Goal: Task Accomplishment & Management: Manage account settings

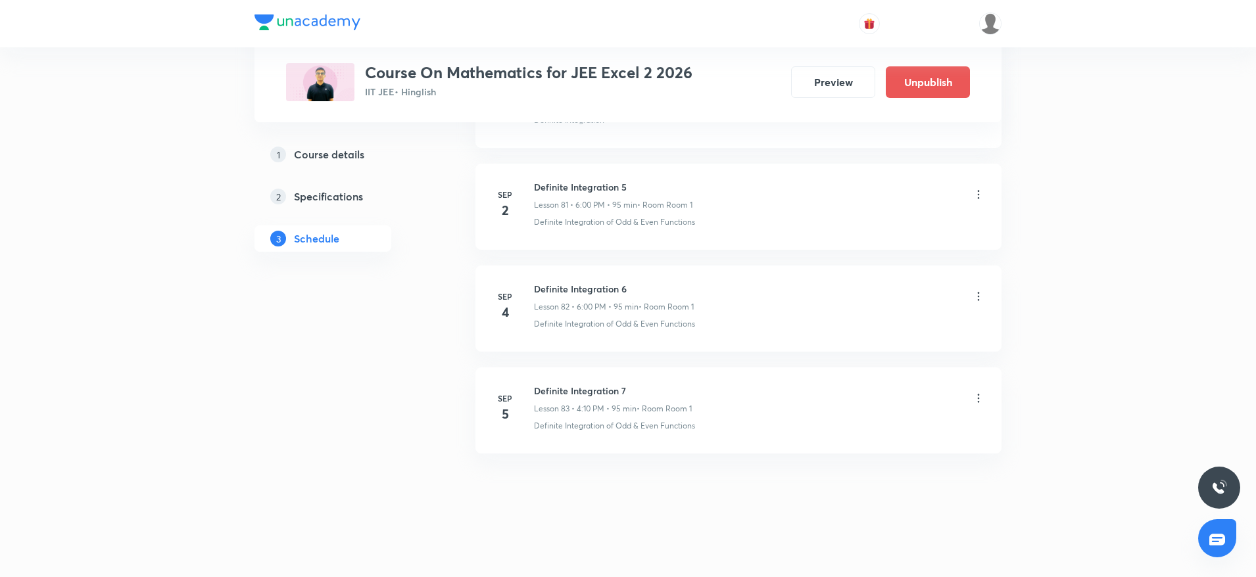
click at [980, 394] on icon at bounding box center [978, 398] width 13 height 13
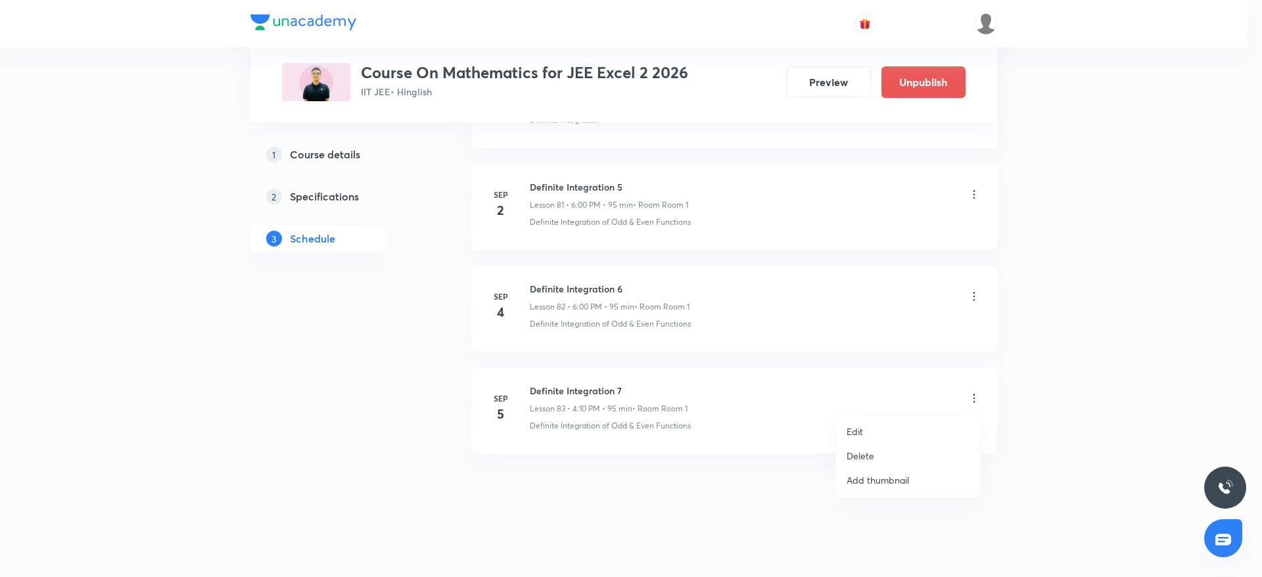
click at [851, 429] on p "Edit" at bounding box center [855, 432] width 16 height 14
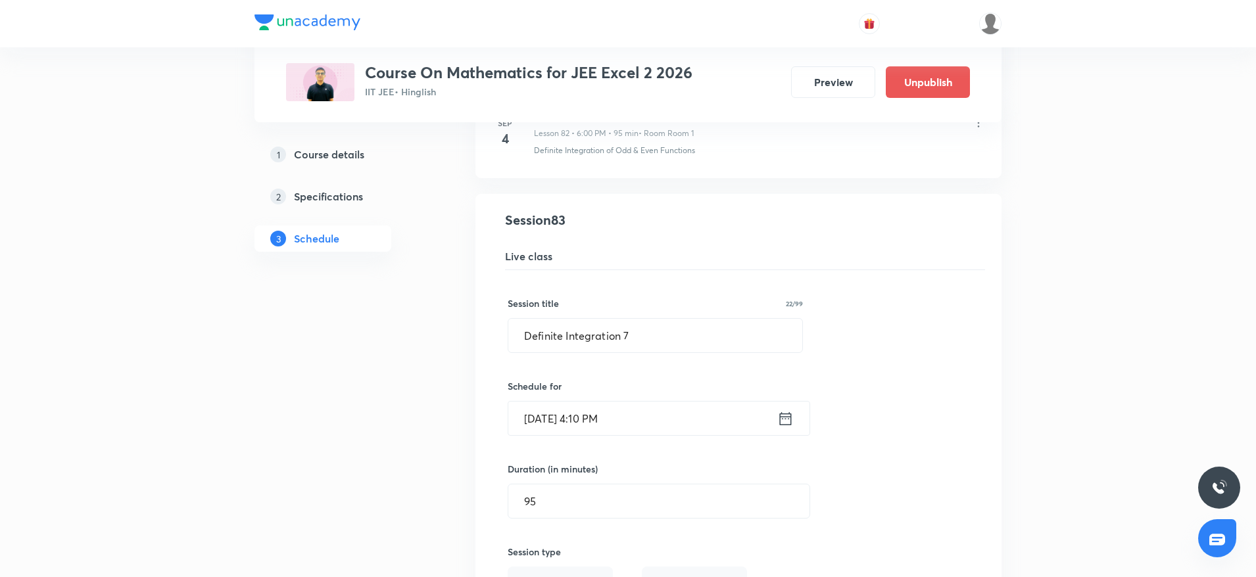
scroll to position [8455, 0]
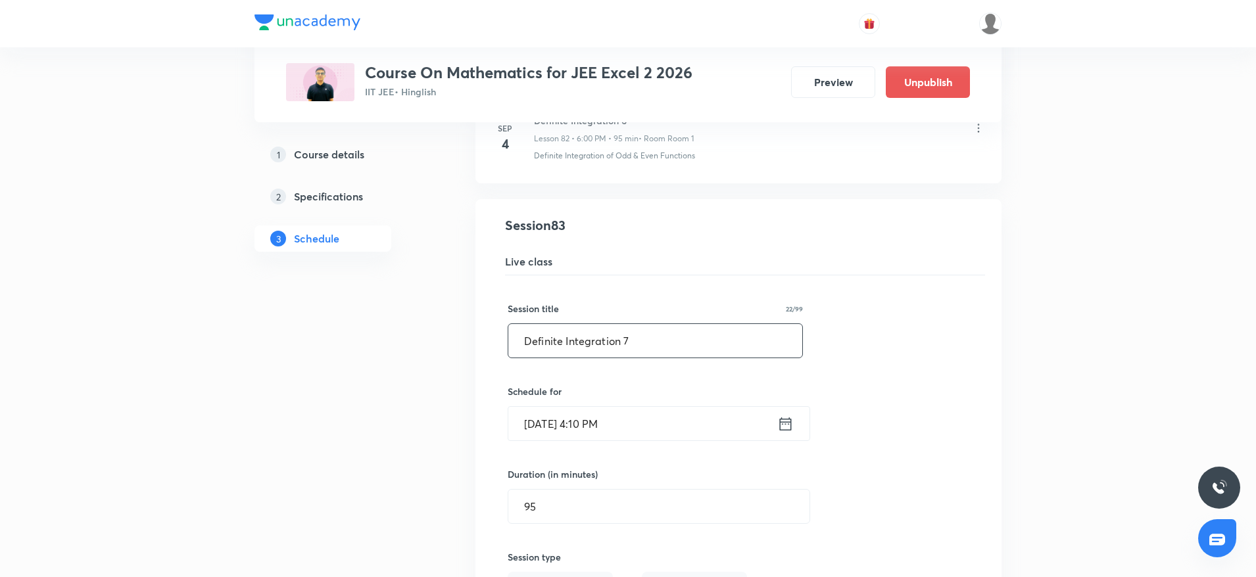
click at [571, 339] on input "Definite Integration 7" at bounding box center [655, 341] width 294 height 34
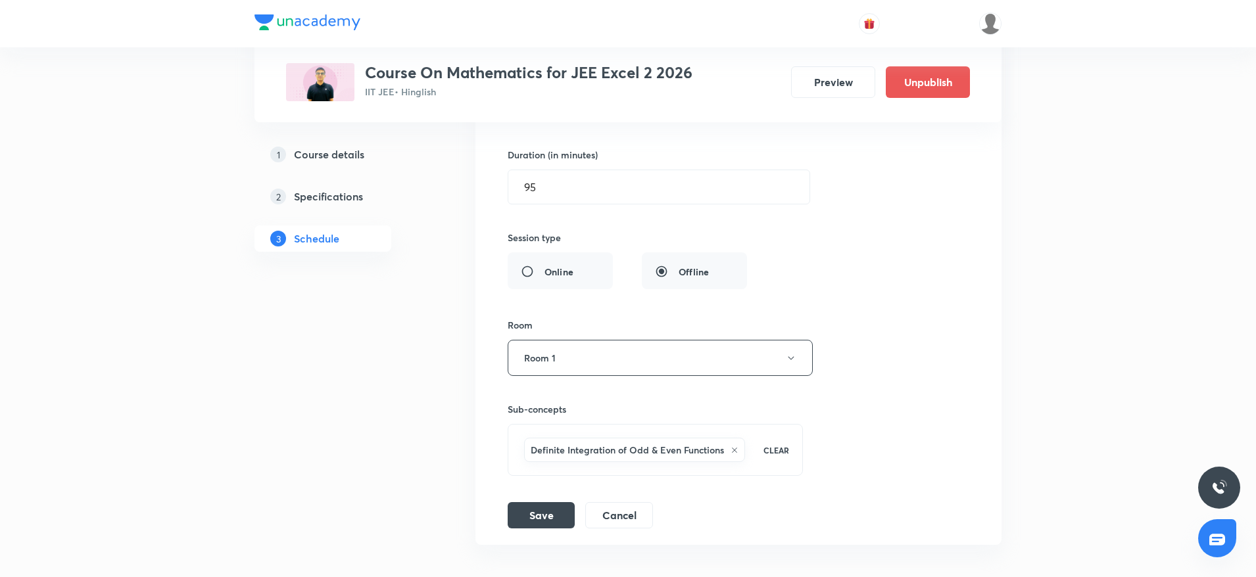
scroll to position [8866, 0]
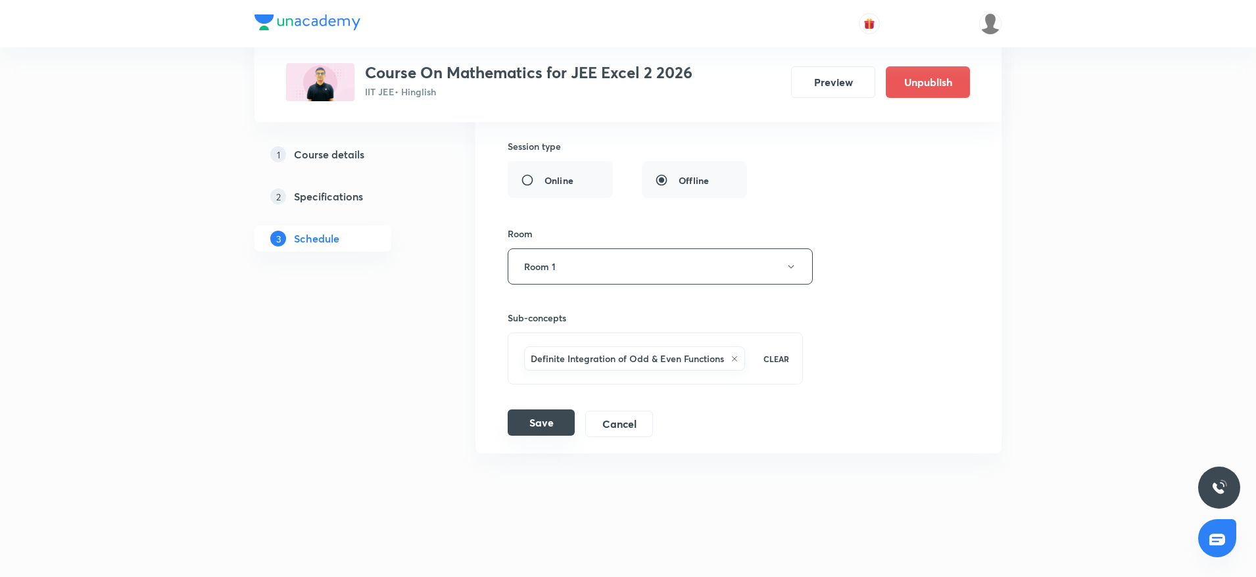
type input "Area under the Curve 1"
click at [548, 417] on button "Save" at bounding box center [541, 423] width 67 height 26
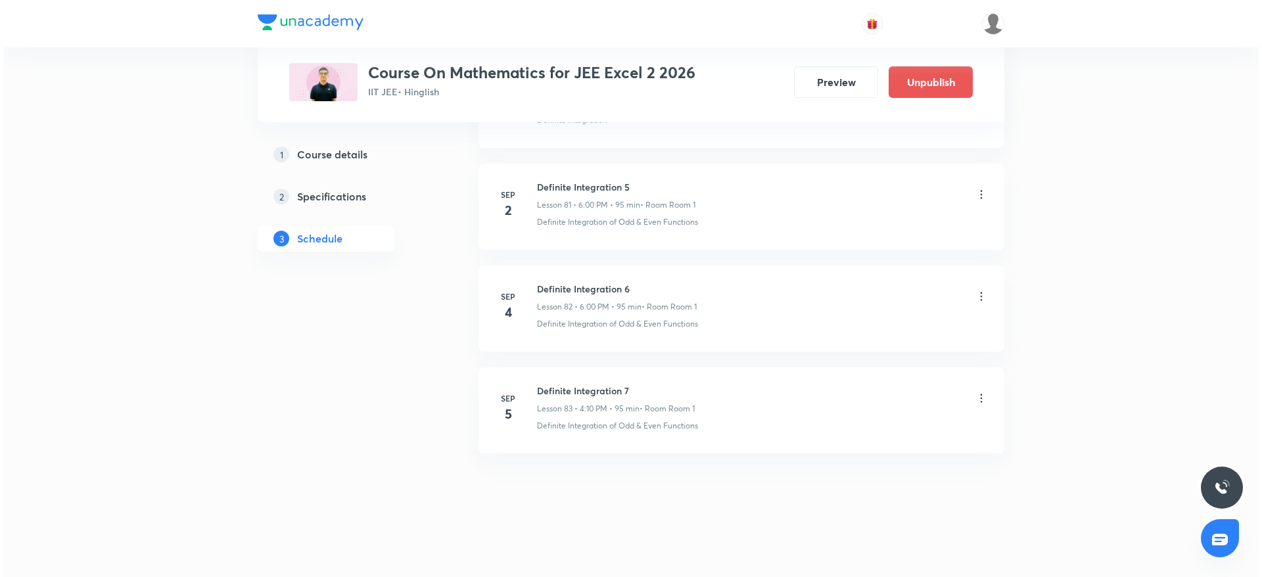
scroll to position [8360, 0]
click at [981, 401] on icon at bounding box center [978, 398] width 13 height 13
